Goal: Find specific page/section: Find specific page/section

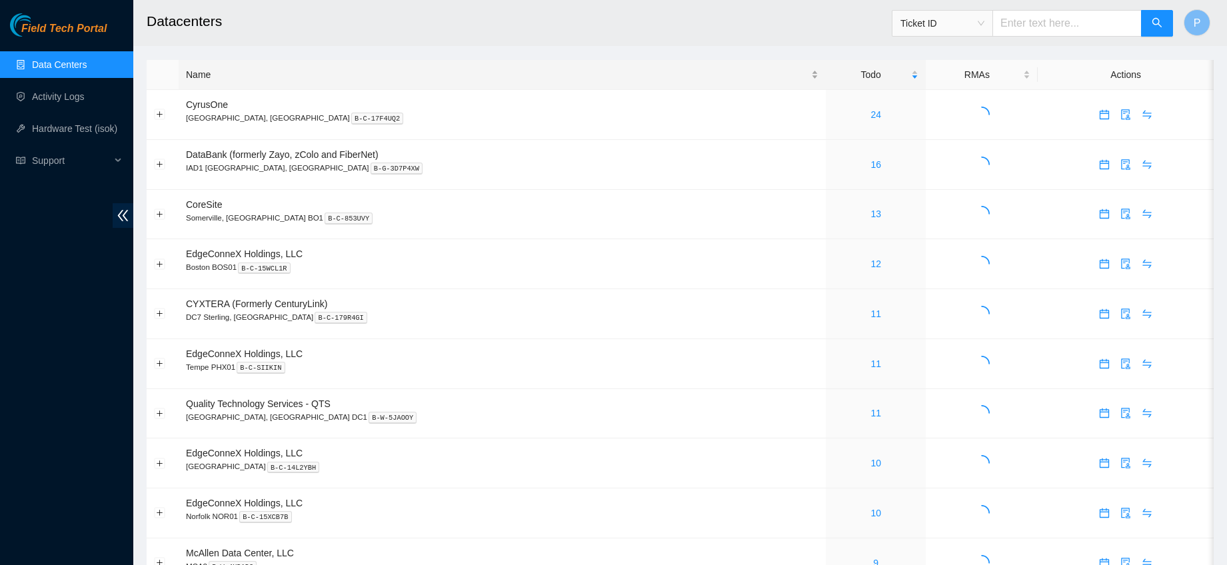
click at [274, 73] on div "Name" at bounding box center [502, 74] width 632 height 15
